Goal: Information Seeking & Learning: Learn about a topic

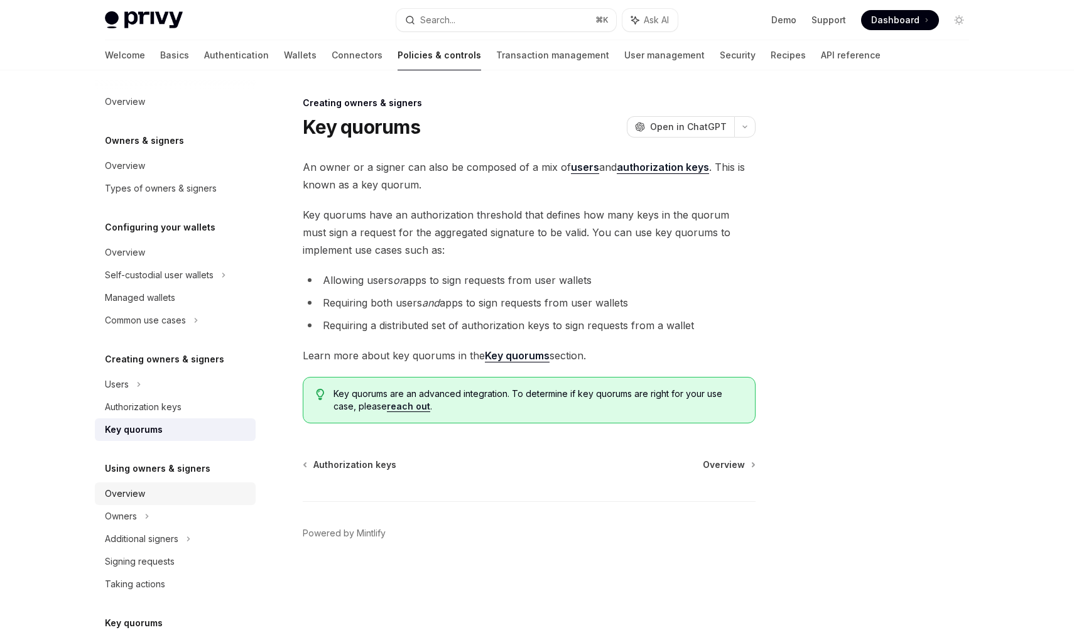
click at [139, 485] on link "Overview" at bounding box center [175, 493] width 161 height 23
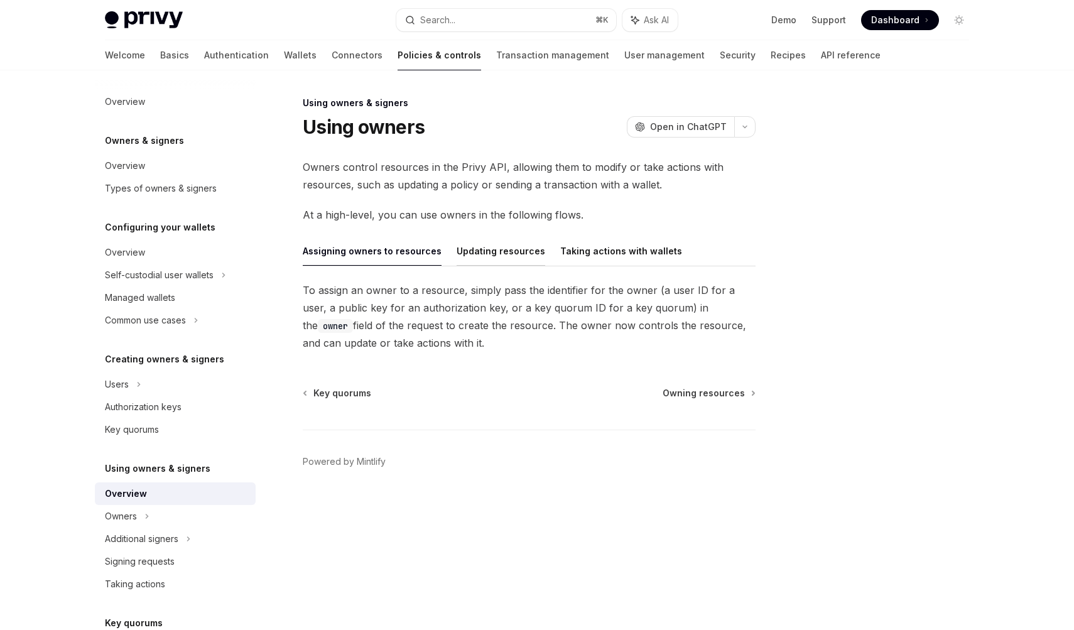
click at [521, 260] on button "Updating resources" at bounding box center [500, 251] width 89 height 30
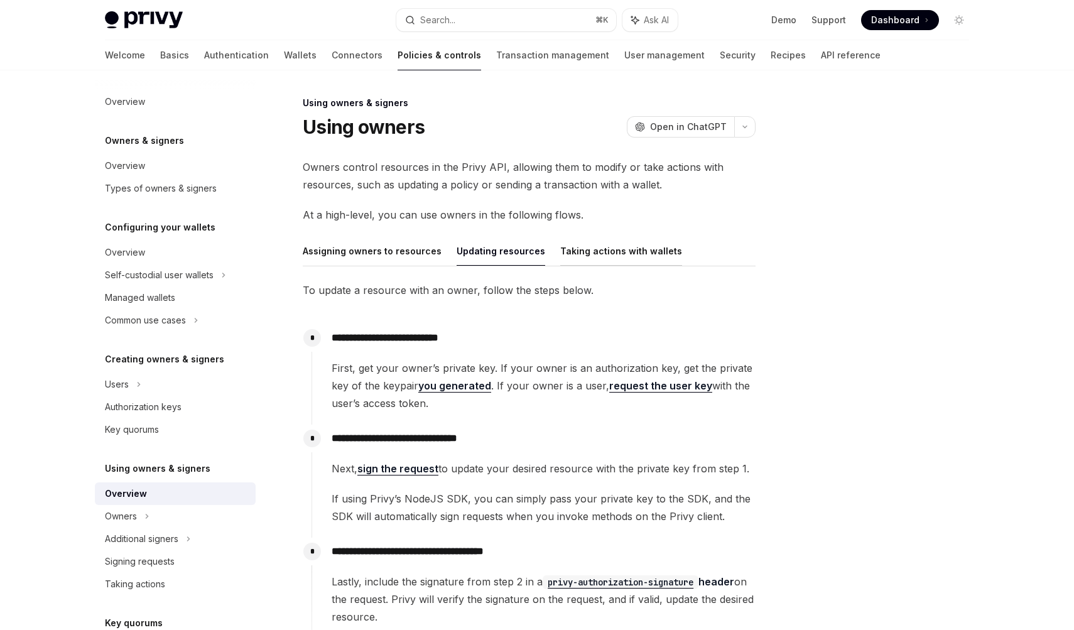
click at [583, 257] on button "Taking actions with wallets" at bounding box center [621, 251] width 122 height 30
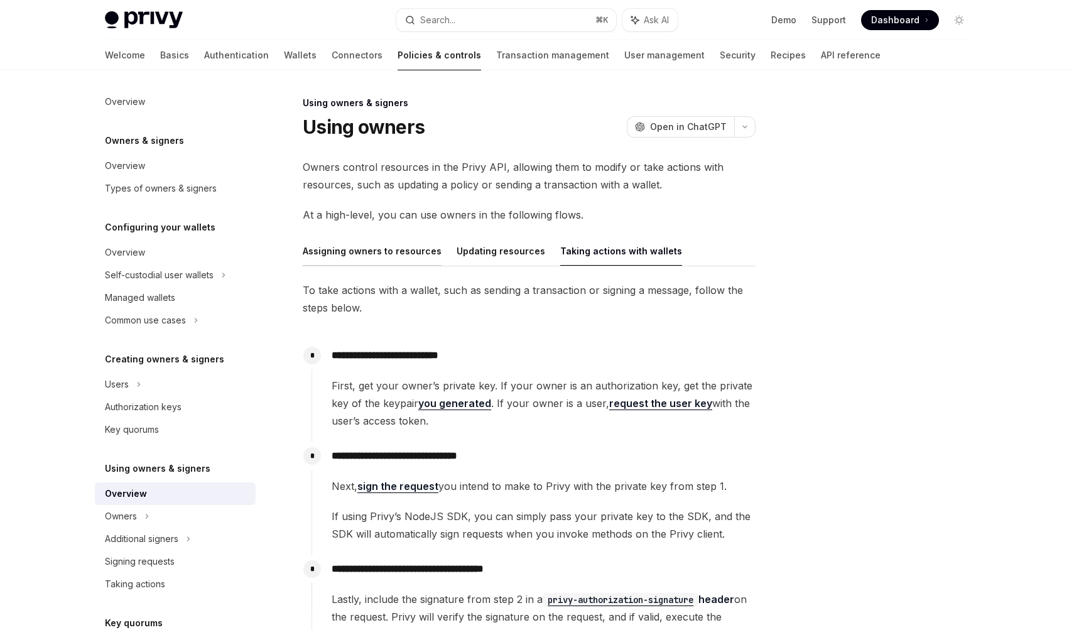
click at [377, 264] on button "Assigning owners to resources" at bounding box center [372, 251] width 139 height 30
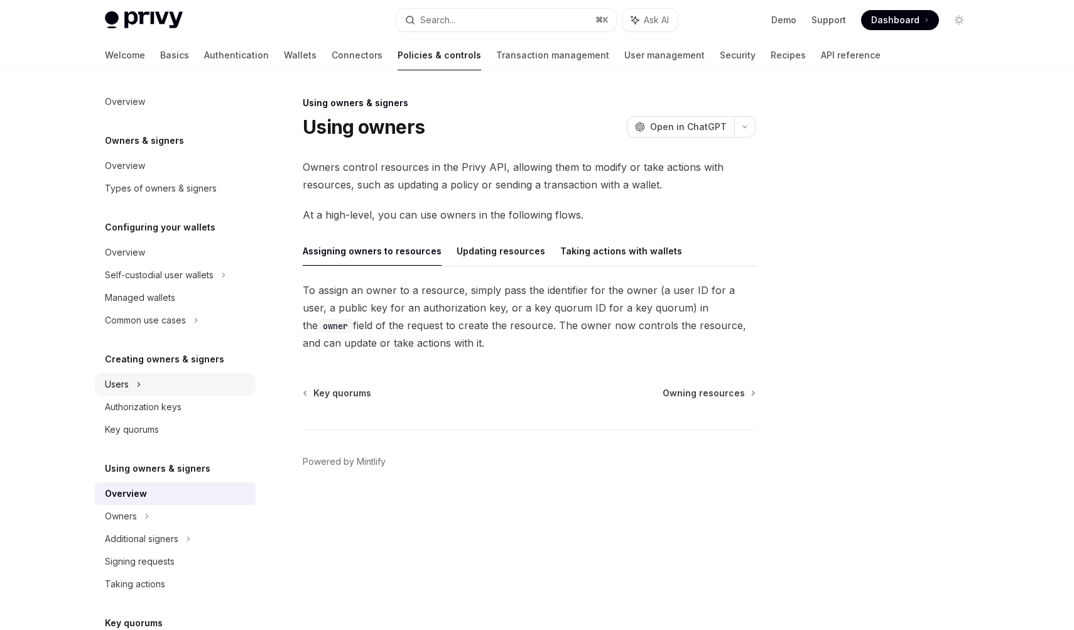
click at [161, 391] on div "Users" at bounding box center [175, 384] width 161 height 23
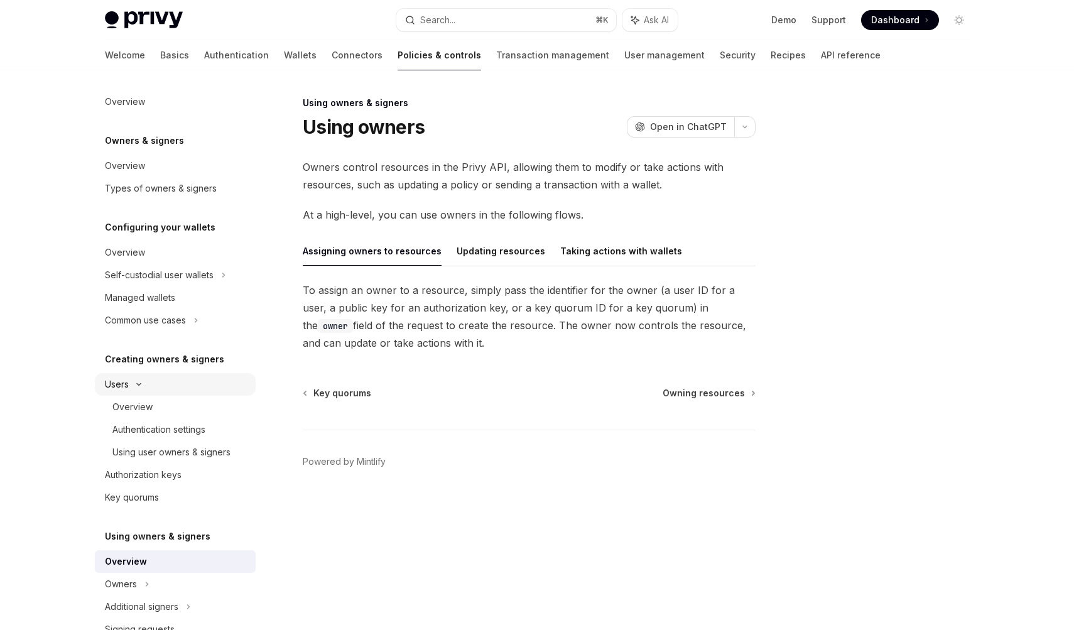
type textarea "*"
